Goal: Check status: Check status

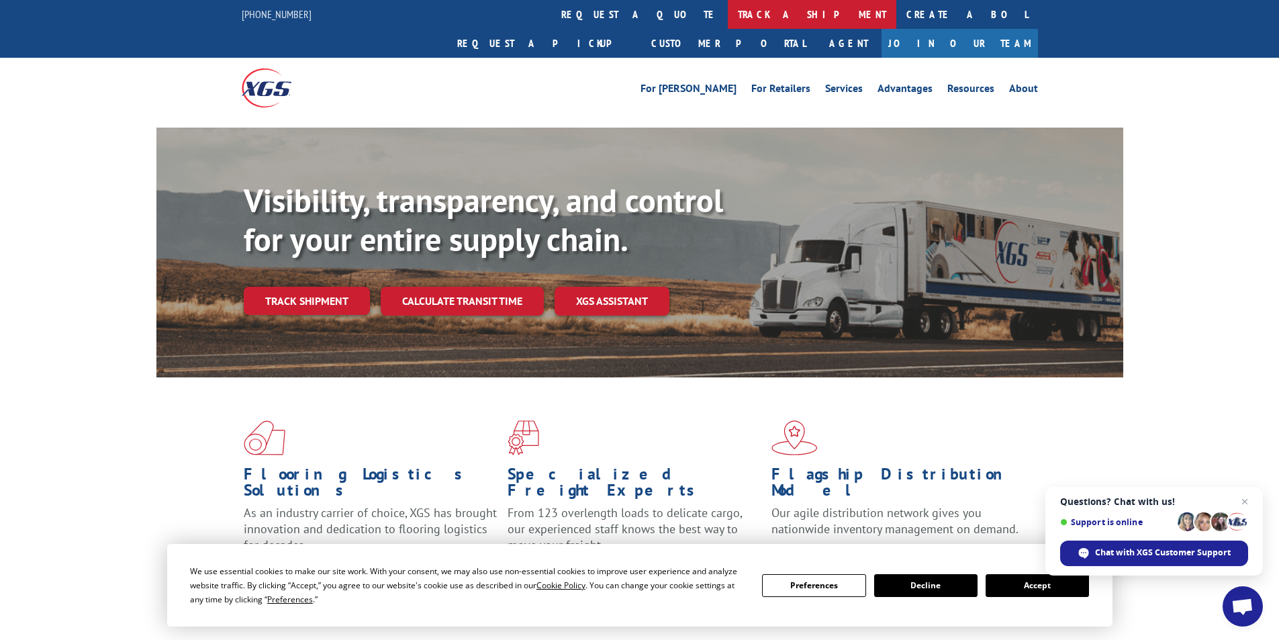
click at [728, 12] on link "track a shipment" at bounding box center [812, 14] width 168 height 29
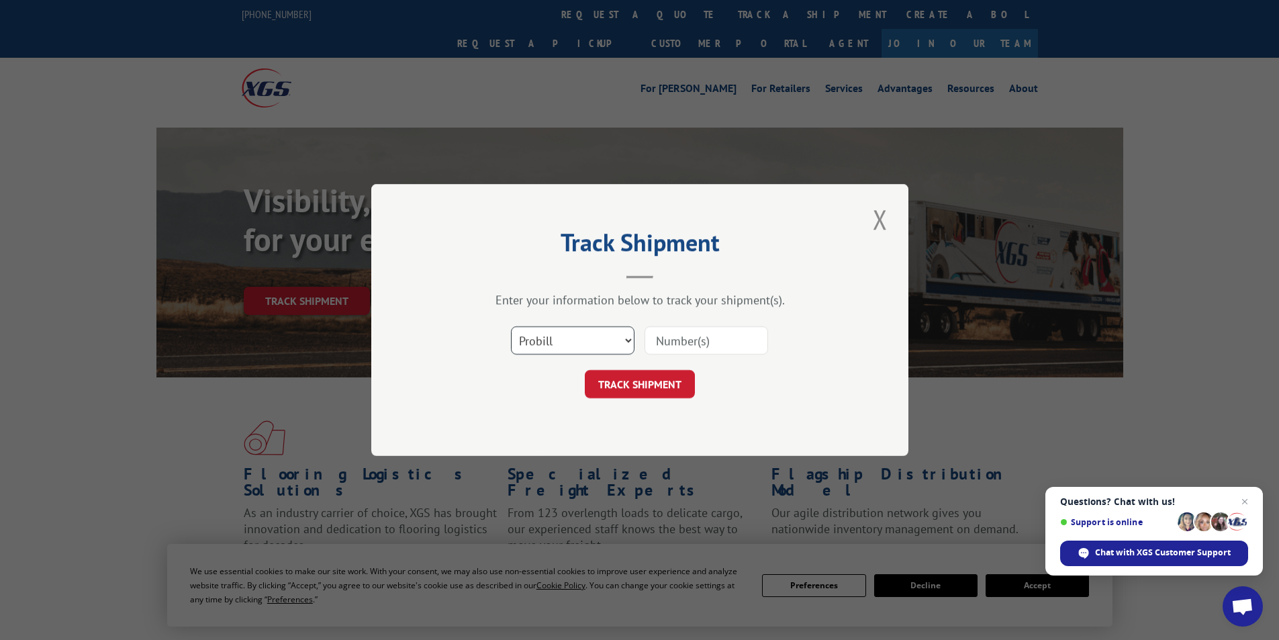
click at [628, 332] on select "Select category... Probill BOL PO" at bounding box center [572, 340] width 123 height 28
select select "bol"
click at [511, 326] on select "Select category... Probill BOL PO" at bounding box center [572, 340] width 123 height 28
click at [686, 340] on input at bounding box center [705, 340] width 123 height 28
type input "524589133"
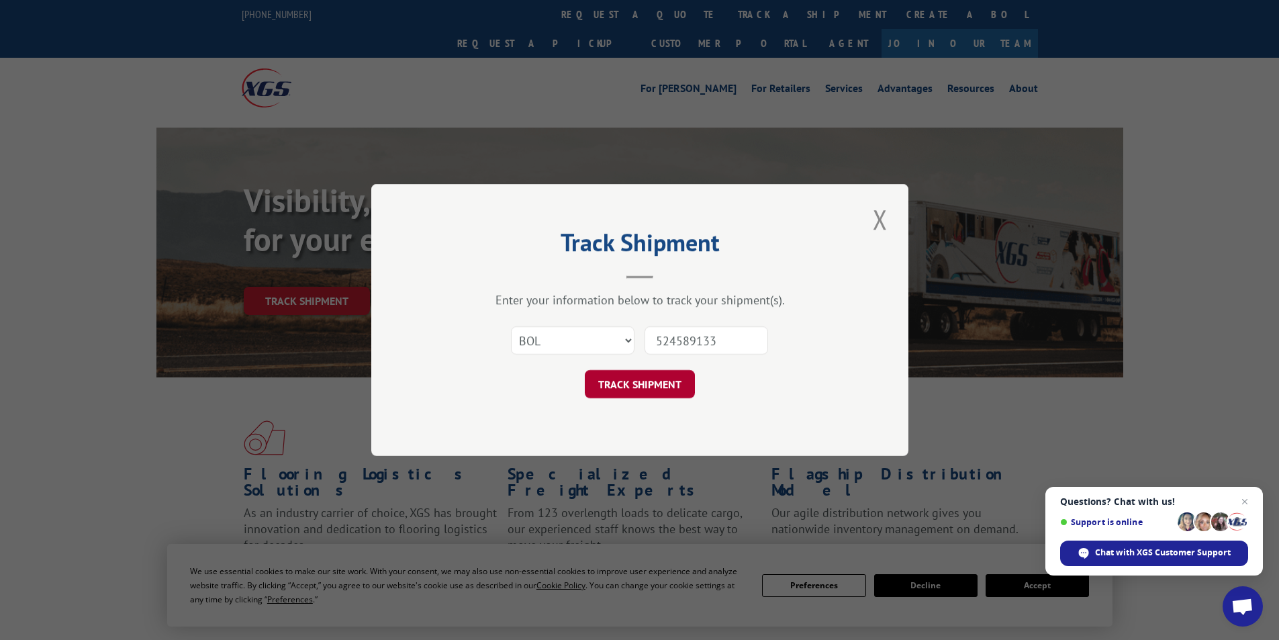
click at [658, 380] on button "TRACK SHIPMENT" at bounding box center [640, 384] width 110 height 28
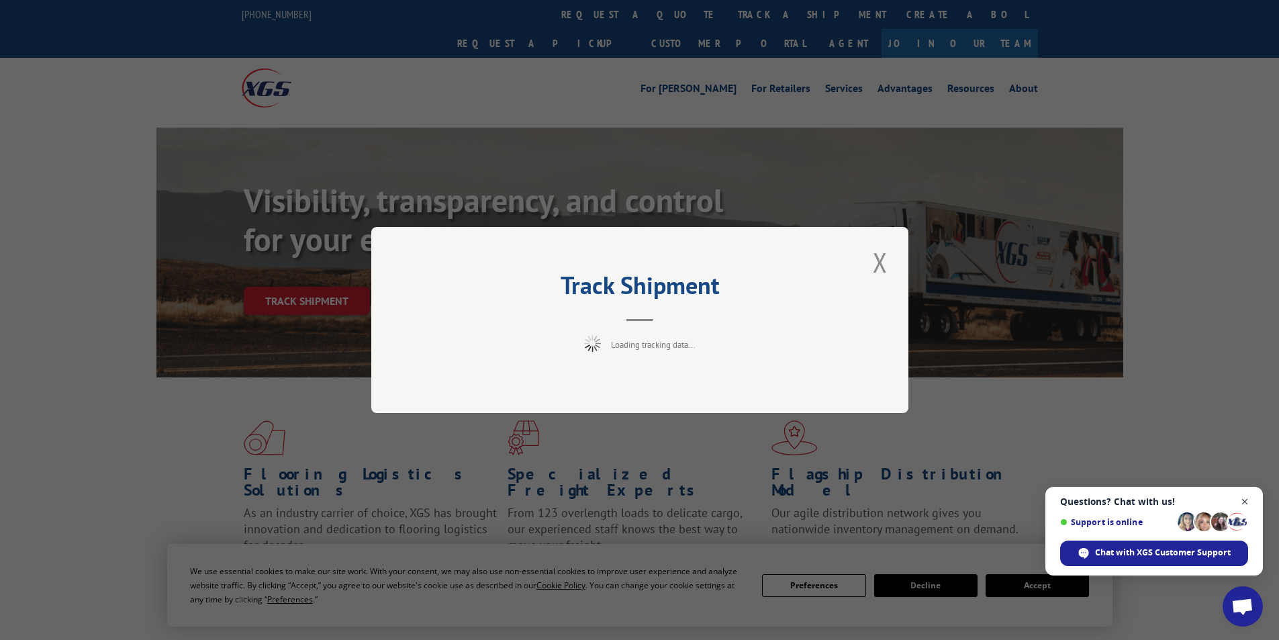
click at [1246, 502] on span "Open chat" at bounding box center [1244, 501] width 17 height 17
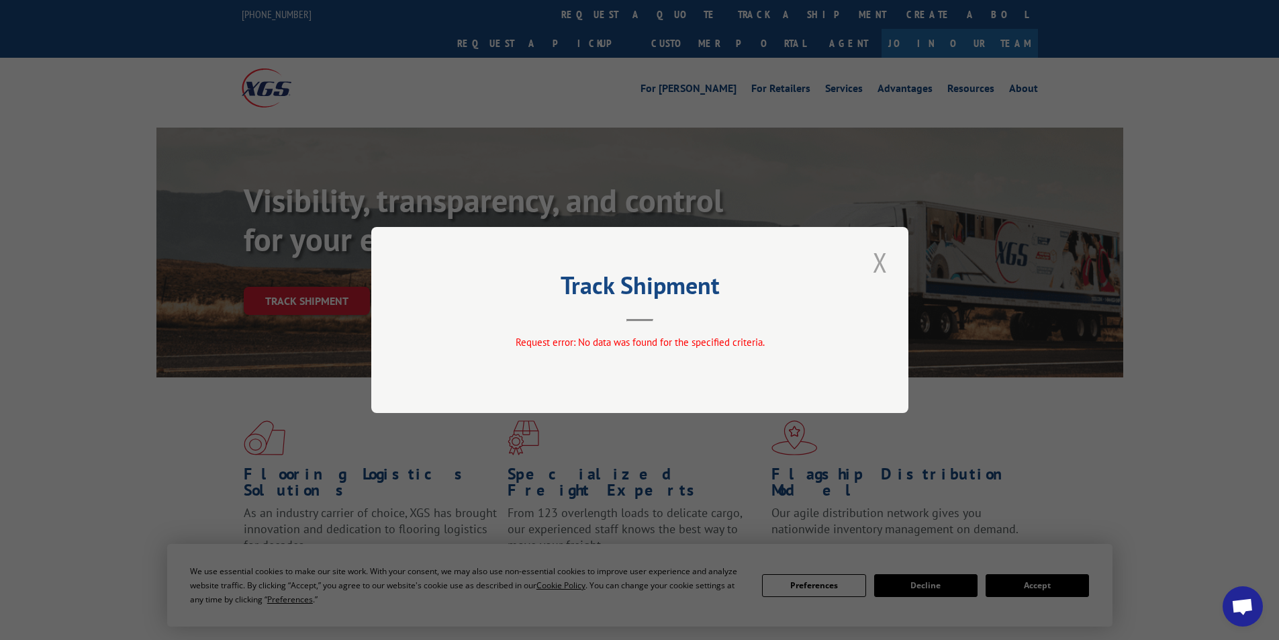
click at [883, 264] on button "Close modal" at bounding box center [879, 262] width 23 height 37
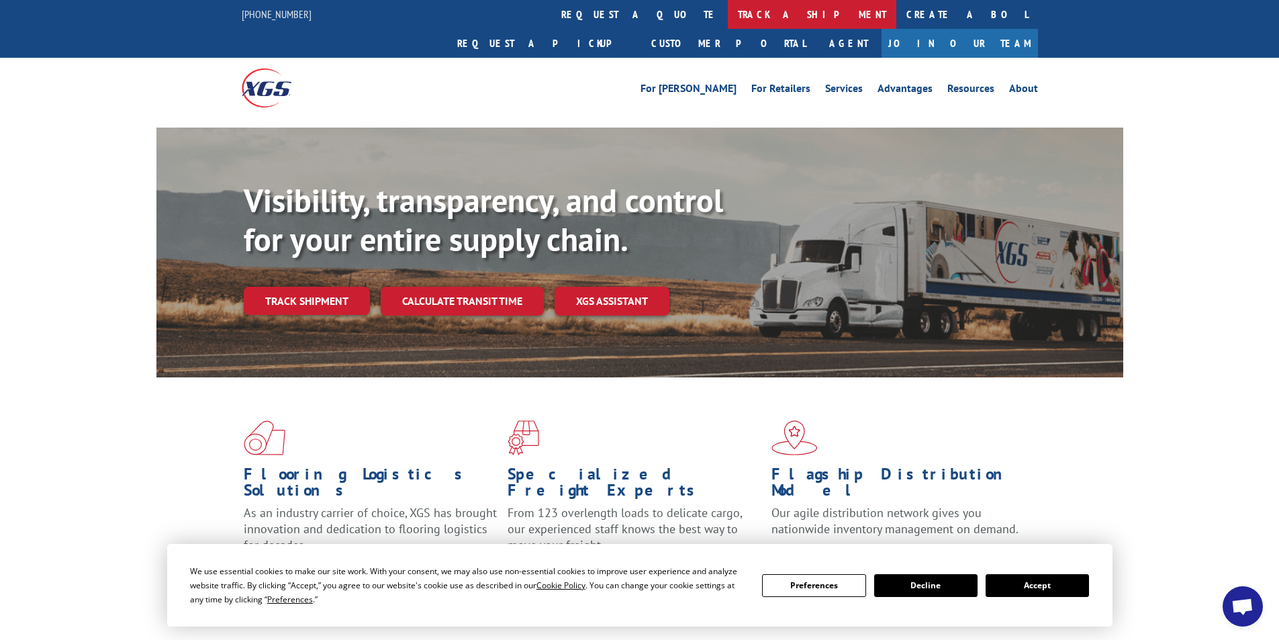
click at [728, 12] on link "track a shipment" at bounding box center [812, 14] width 168 height 29
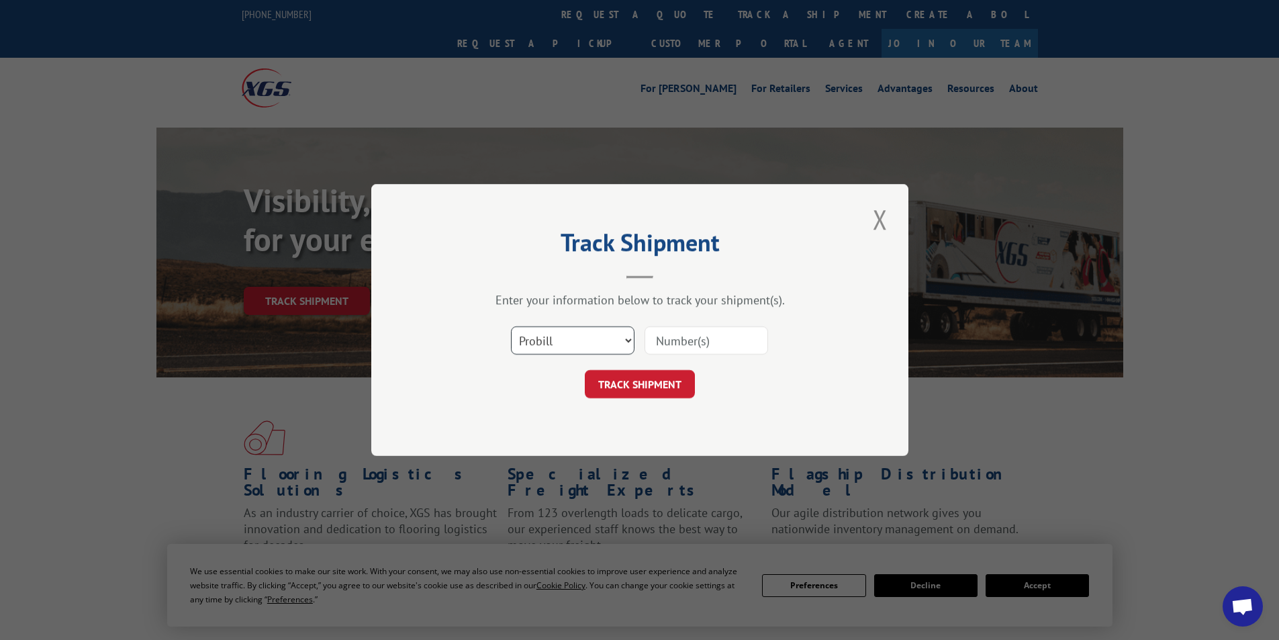
click at [624, 340] on select "Select category... Probill BOL PO" at bounding box center [572, 340] width 123 height 28
select select "po"
click at [511, 326] on select "Select category... Probill BOL PO" at bounding box center [572, 340] width 123 height 28
click at [673, 340] on input at bounding box center [705, 340] width 123 height 28
type input "a"
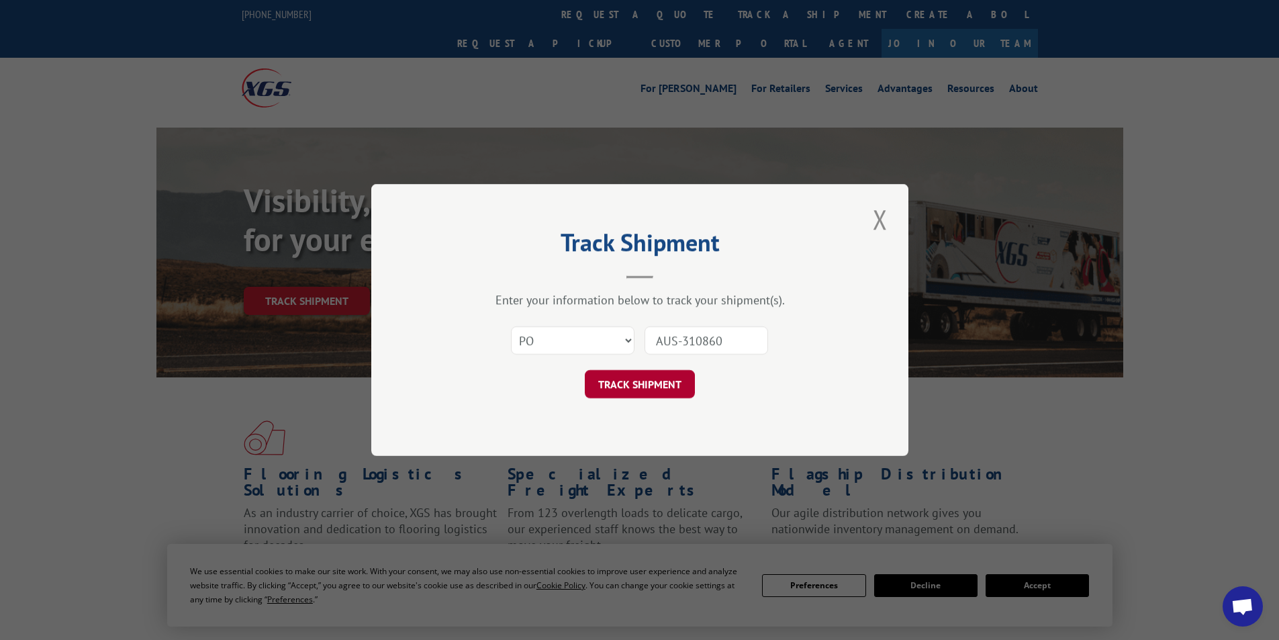
type input "AUS-310860"
click at [656, 384] on button "TRACK SHIPMENT" at bounding box center [640, 384] width 110 height 28
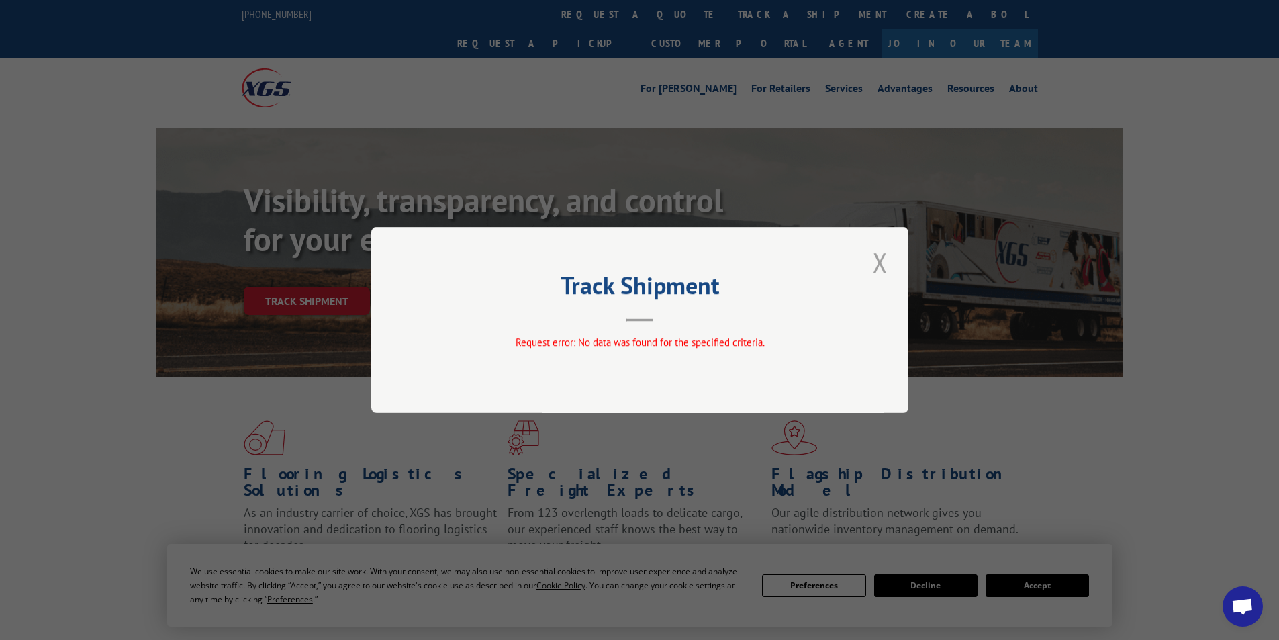
click at [872, 261] on button "Close modal" at bounding box center [879, 262] width 23 height 37
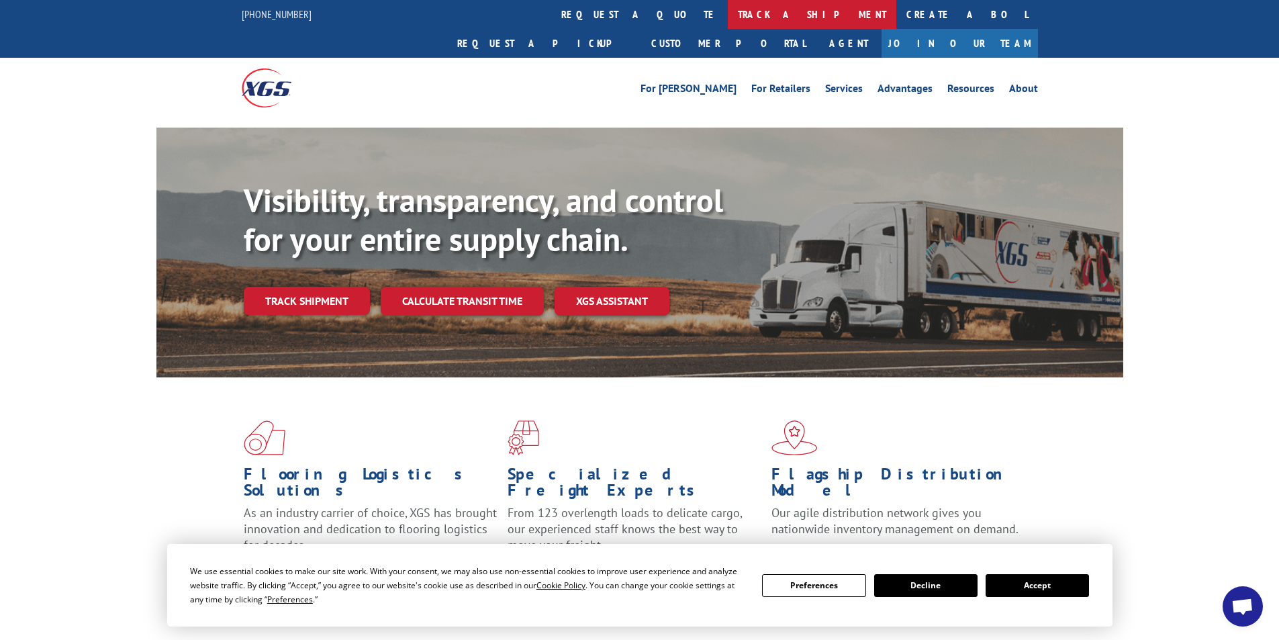
click at [728, 17] on link "track a shipment" at bounding box center [812, 14] width 168 height 29
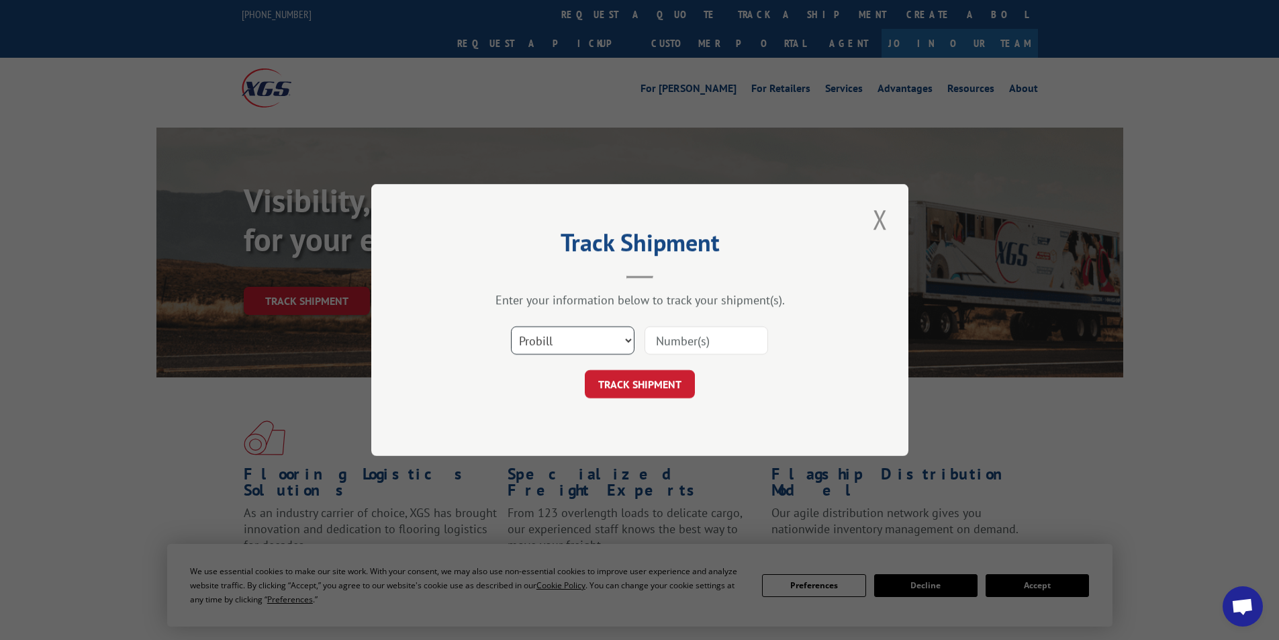
click at [630, 336] on select "Select category... Probill BOL PO" at bounding box center [572, 340] width 123 height 28
click at [511, 326] on select "Select category... Probill BOL PO" at bounding box center [572, 340] width 123 height 28
click at [685, 342] on input at bounding box center [705, 340] width 123 height 28
click at [683, 343] on input at bounding box center [705, 340] width 123 height 28
type input "524589133"
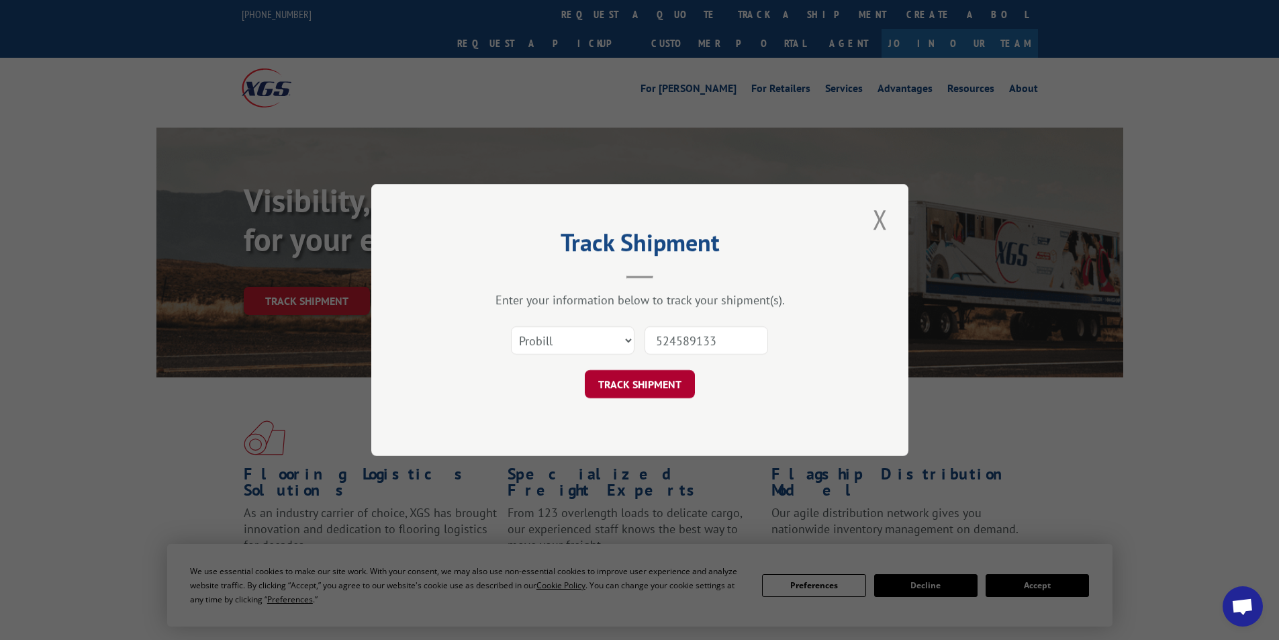
click at [654, 387] on button "TRACK SHIPMENT" at bounding box center [640, 384] width 110 height 28
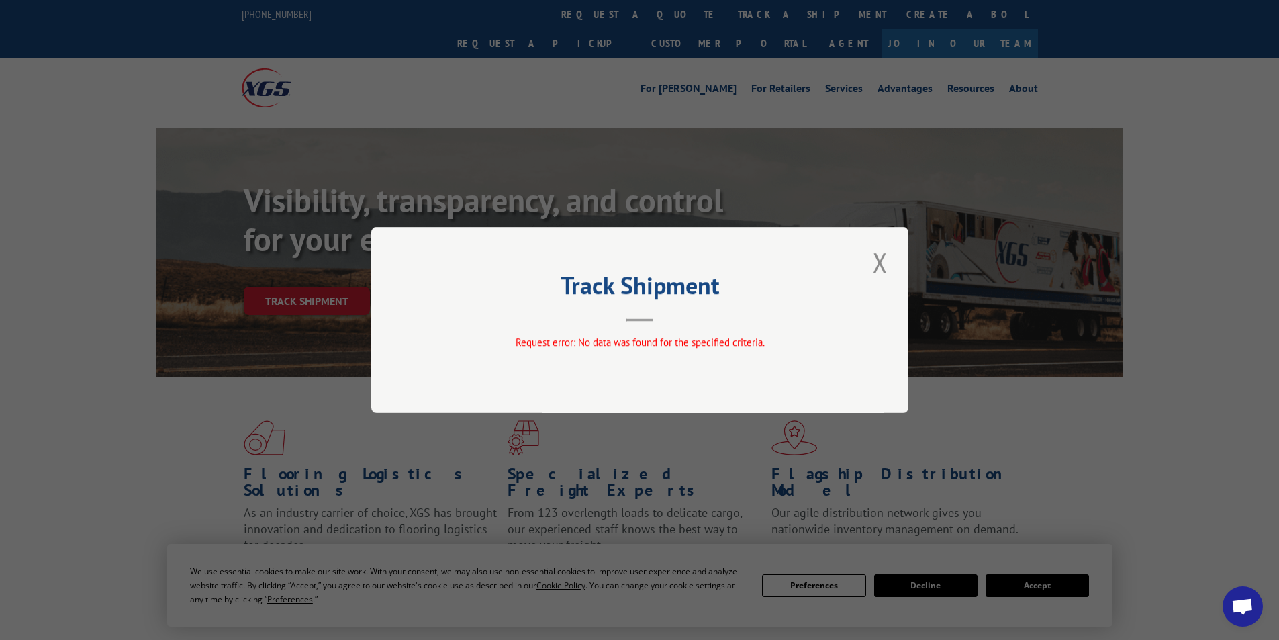
click at [883, 265] on button "Close modal" at bounding box center [879, 262] width 23 height 37
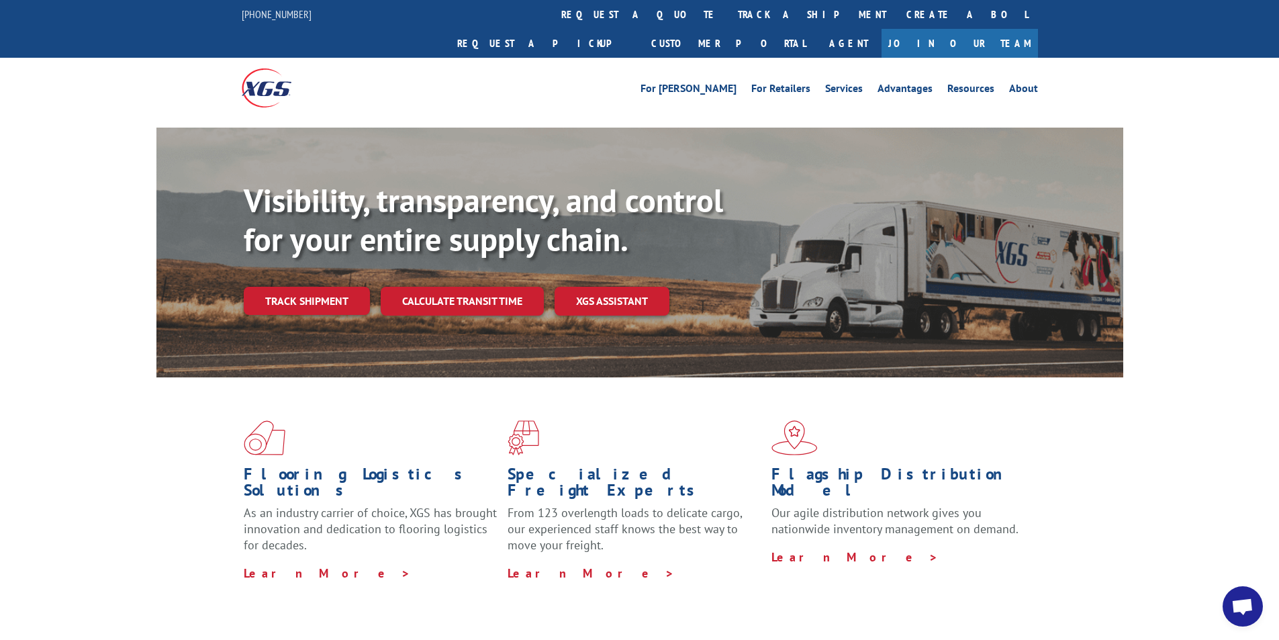
click at [728, 15] on link "track a shipment" at bounding box center [812, 14] width 168 height 29
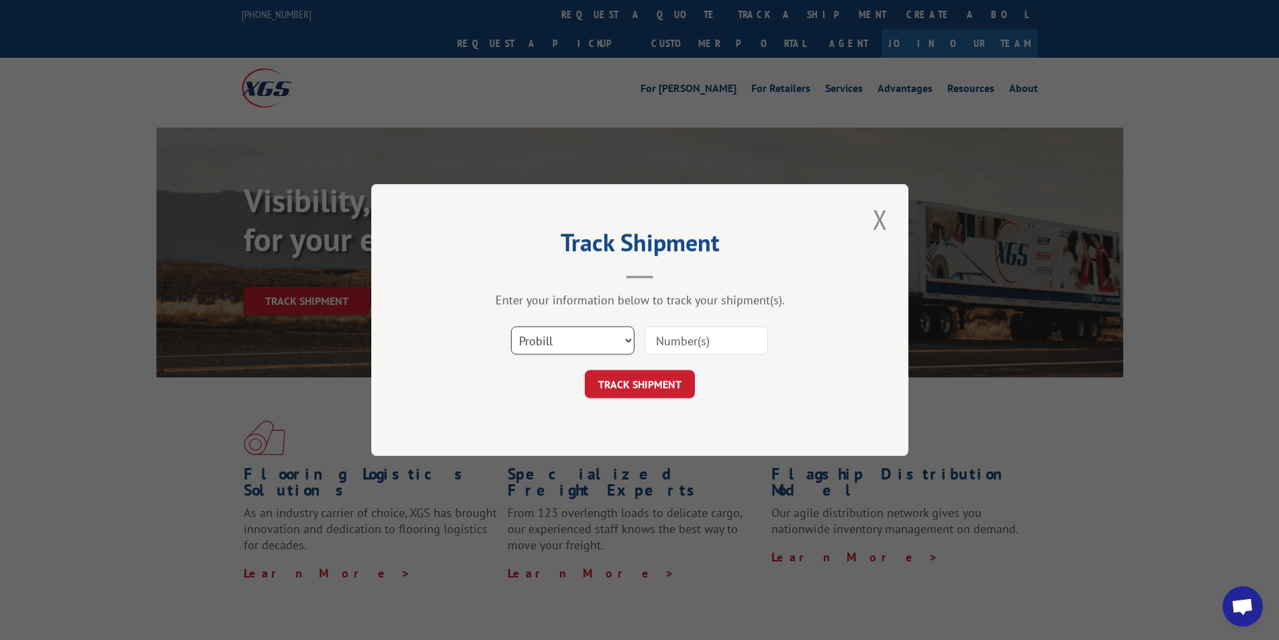
click at [626, 337] on select "Select category... Probill BOL PO" at bounding box center [572, 340] width 123 height 28
select select "bol"
click at [511, 326] on select "Select category... Probill BOL PO" at bounding box center [572, 340] width 123 height 28
click at [664, 341] on input at bounding box center [705, 340] width 123 height 28
type input "524589133"
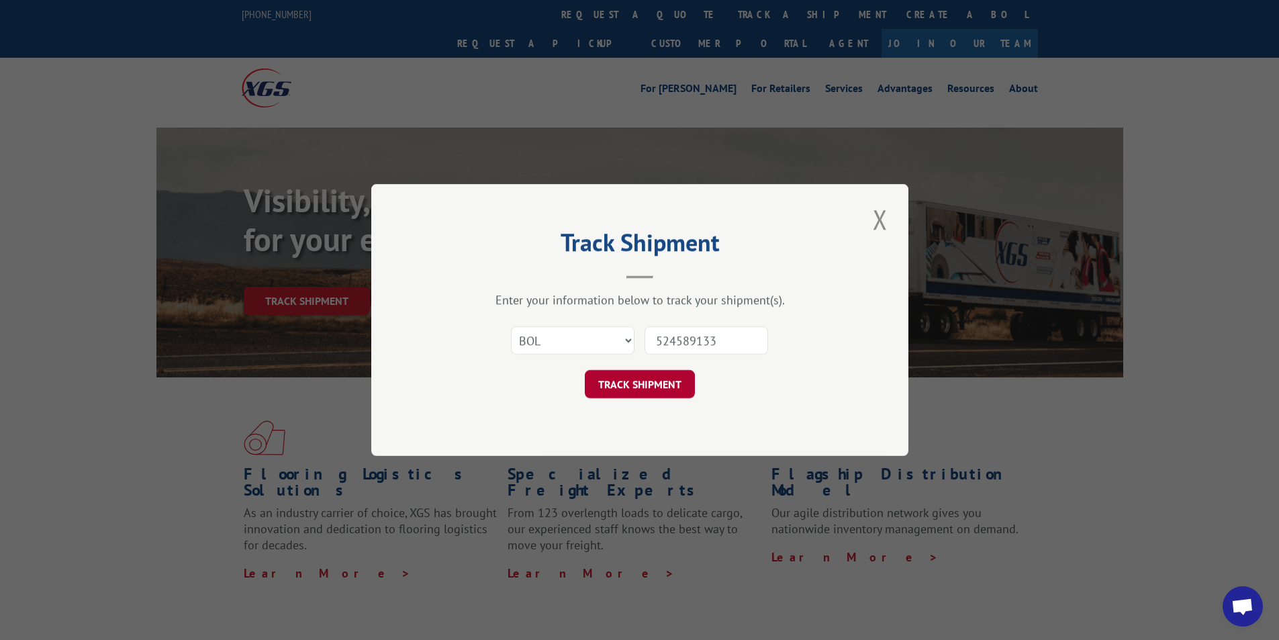
click at [659, 388] on button "TRACK SHIPMENT" at bounding box center [640, 384] width 110 height 28
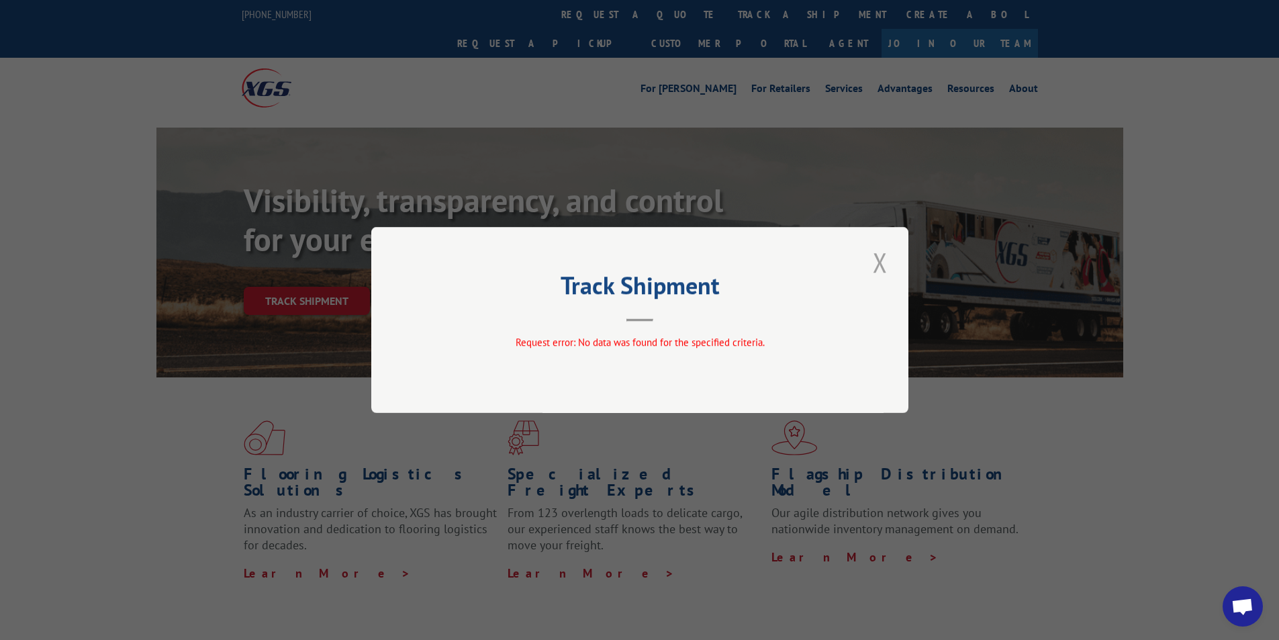
click at [883, 264] on button "Close modal" at bounding box center [879, 262] width 23 height 37
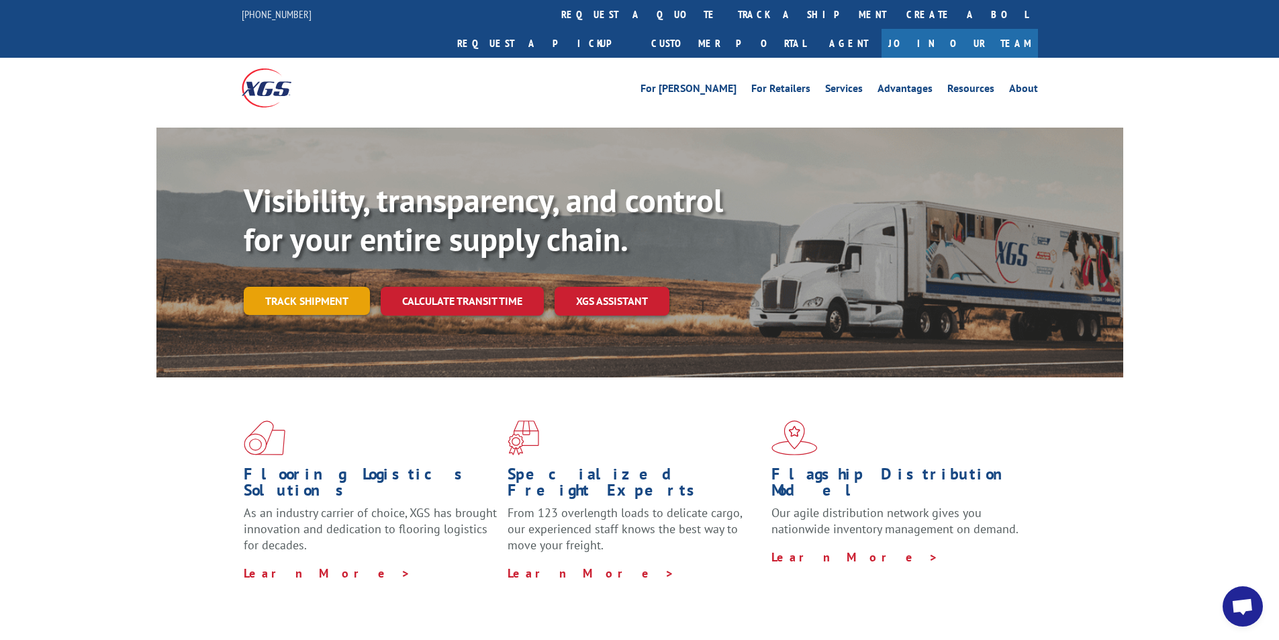
click at [303, 287] on link "Track shipment" at bounding box center [307, 301] width 126 height 28
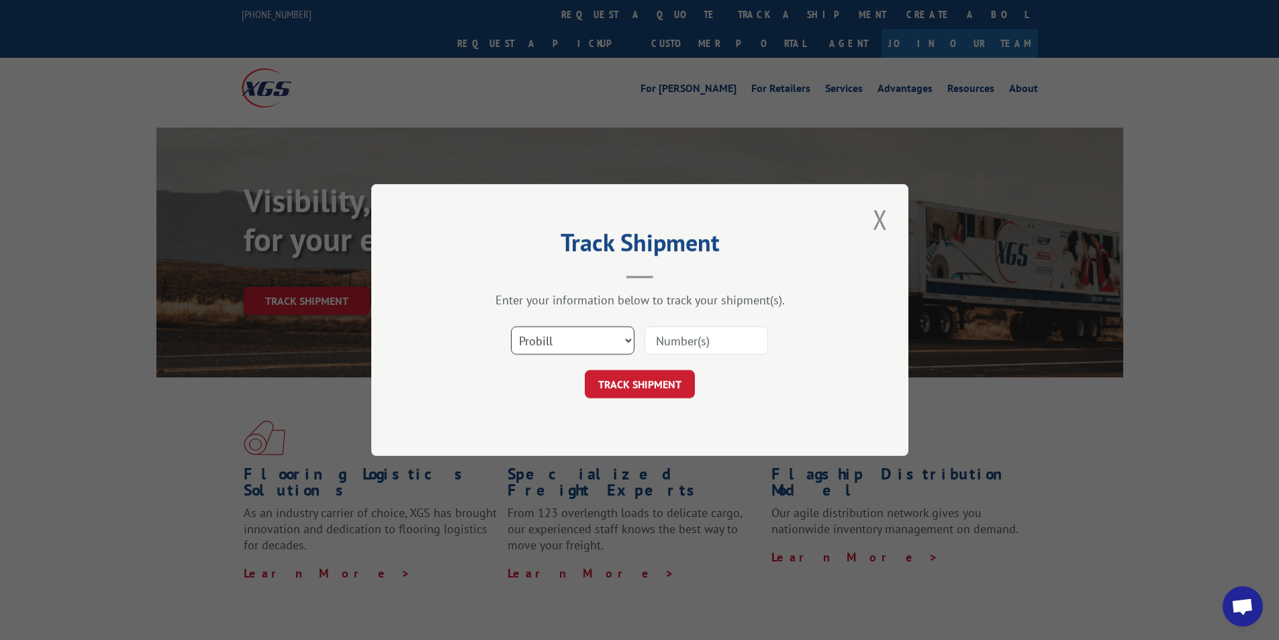
click at [632, 338] on select "Select category... Probill BOL PO" at bounding box center [572, 340] width 123 height 28
select select "po"
click at [511, 326] on select "Select category... Probill BOL PO" at bounding box center [572, 340] width 123 height 28
click at [663, 343] on input at bounding box center [705, 340] width 123 height 28
type input "524589133"
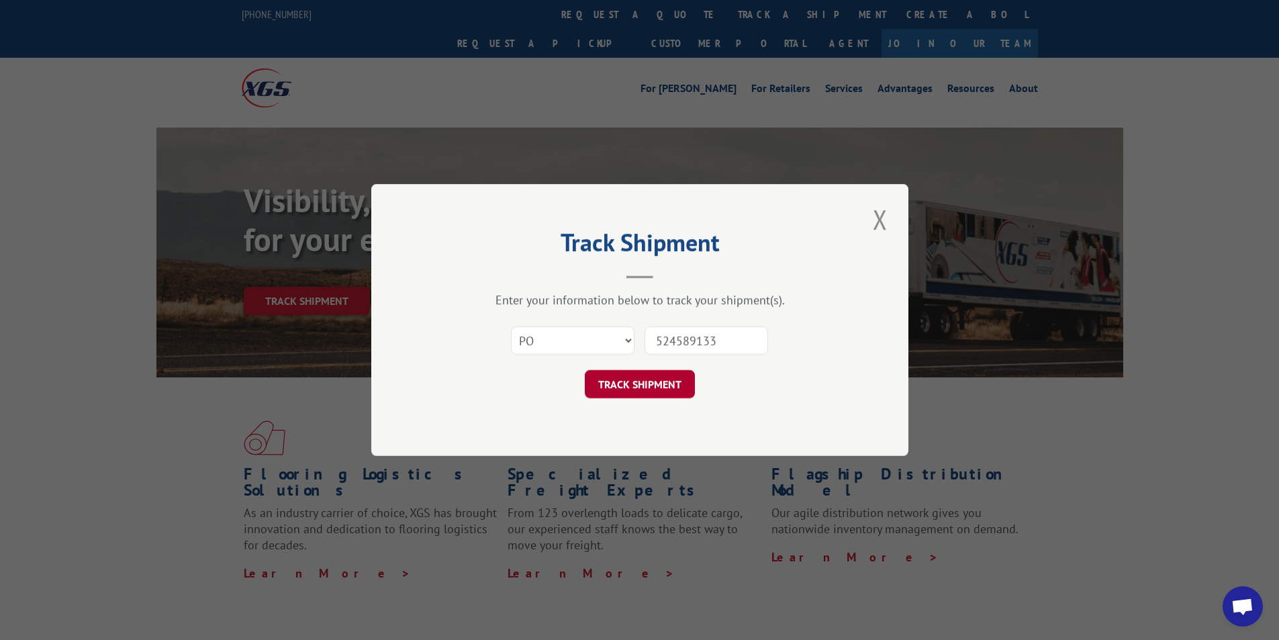
click at [664, 386] on button "TRACK SHIPMENT" at bounding box center [640, 384] width 110 height 28
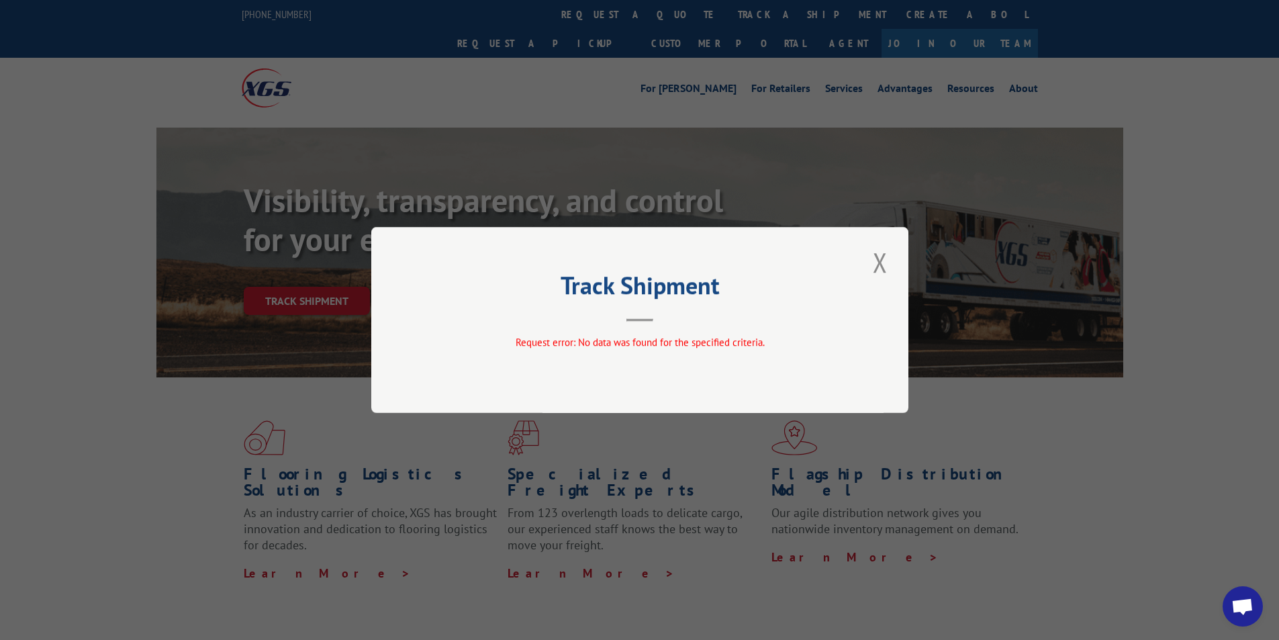
drag, startPoint x: 878, startPoint y: 269, endPoint x: 876, endPoint y: 262, distance: 7.7
click at [878, 266] on button "Close modal" at bounding box center [879, 262] width 23 height 37
